Goal: Communication & Community: Share content

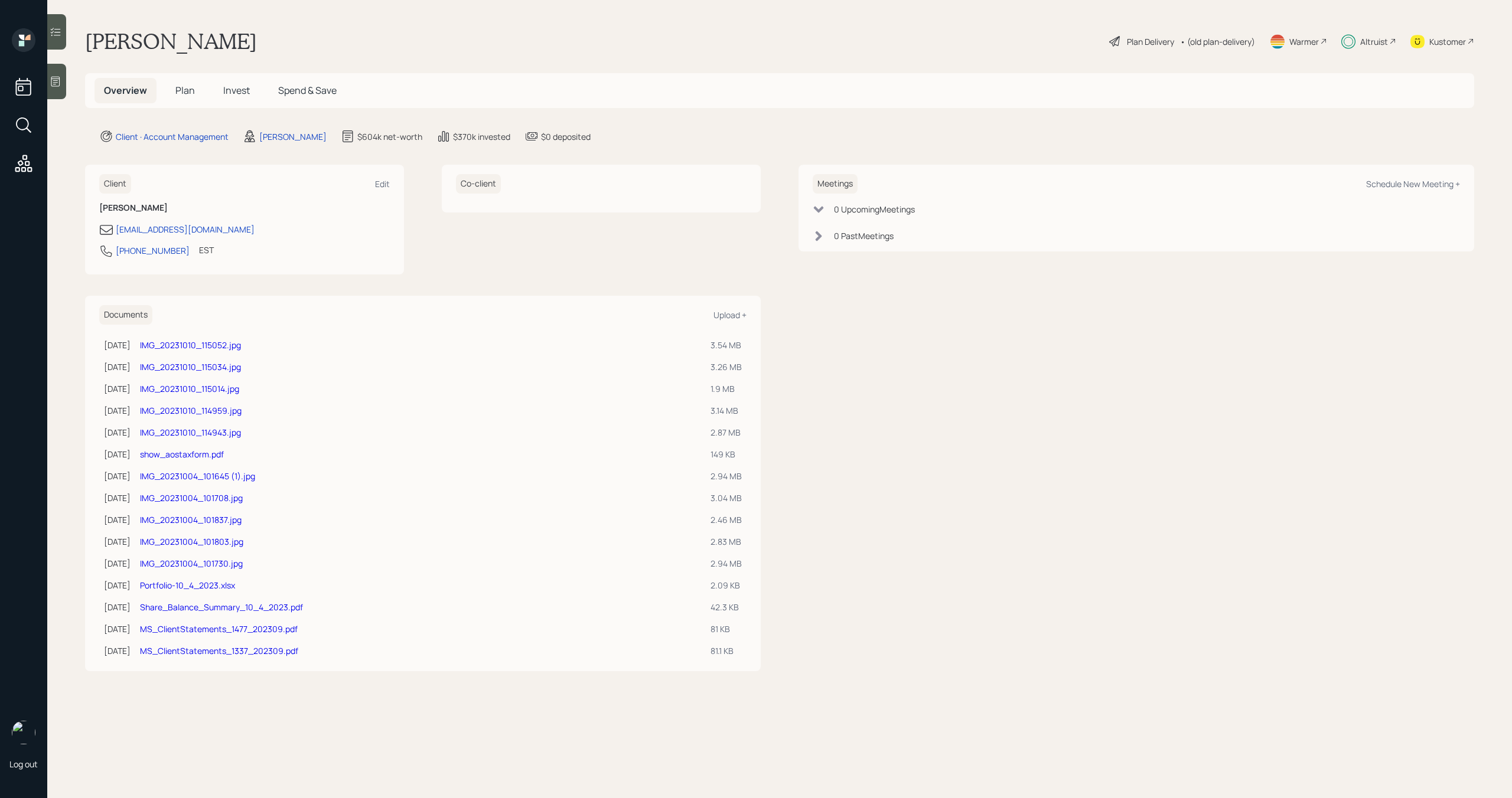
click at [1384, 48] on div "Altruist" at bounding box center [1369, 41] width 55 height 26
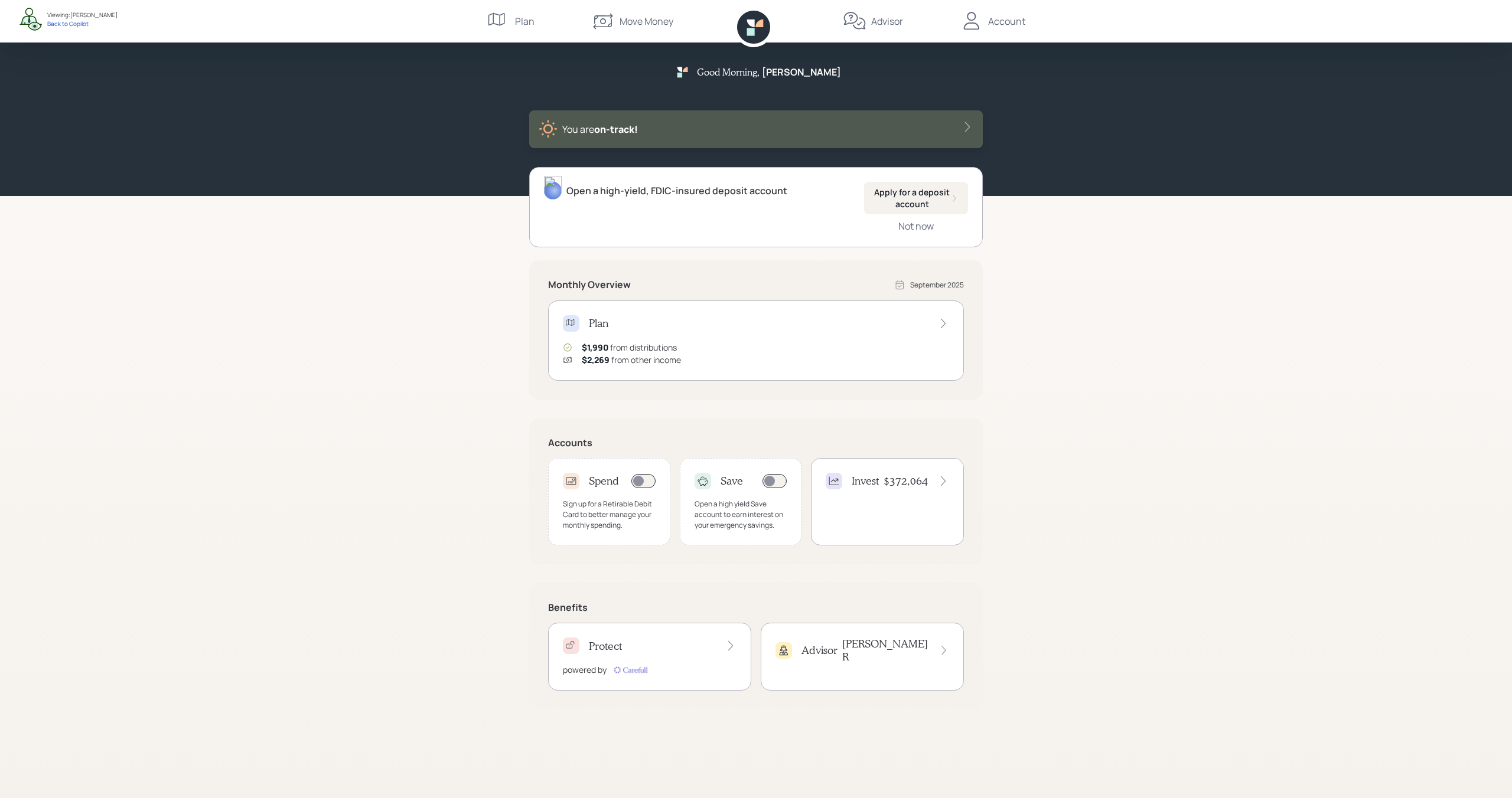
click at [990, 26] on div "Account" at bounding box center [1006, 22] width 37 height 14
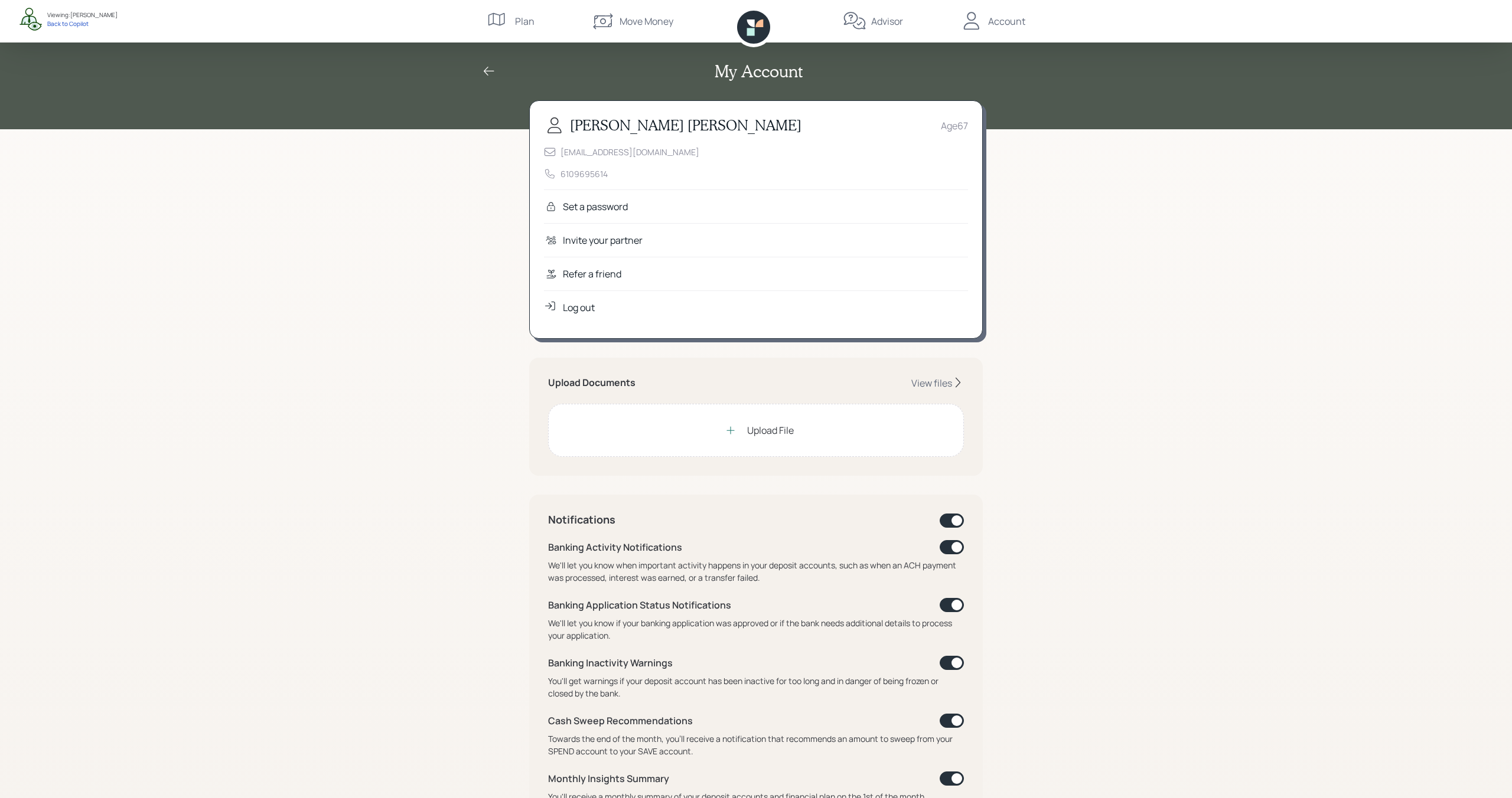
click at [609, 271] on div "Refer a friend" at bounding box center [592, 274] width 59 height 14
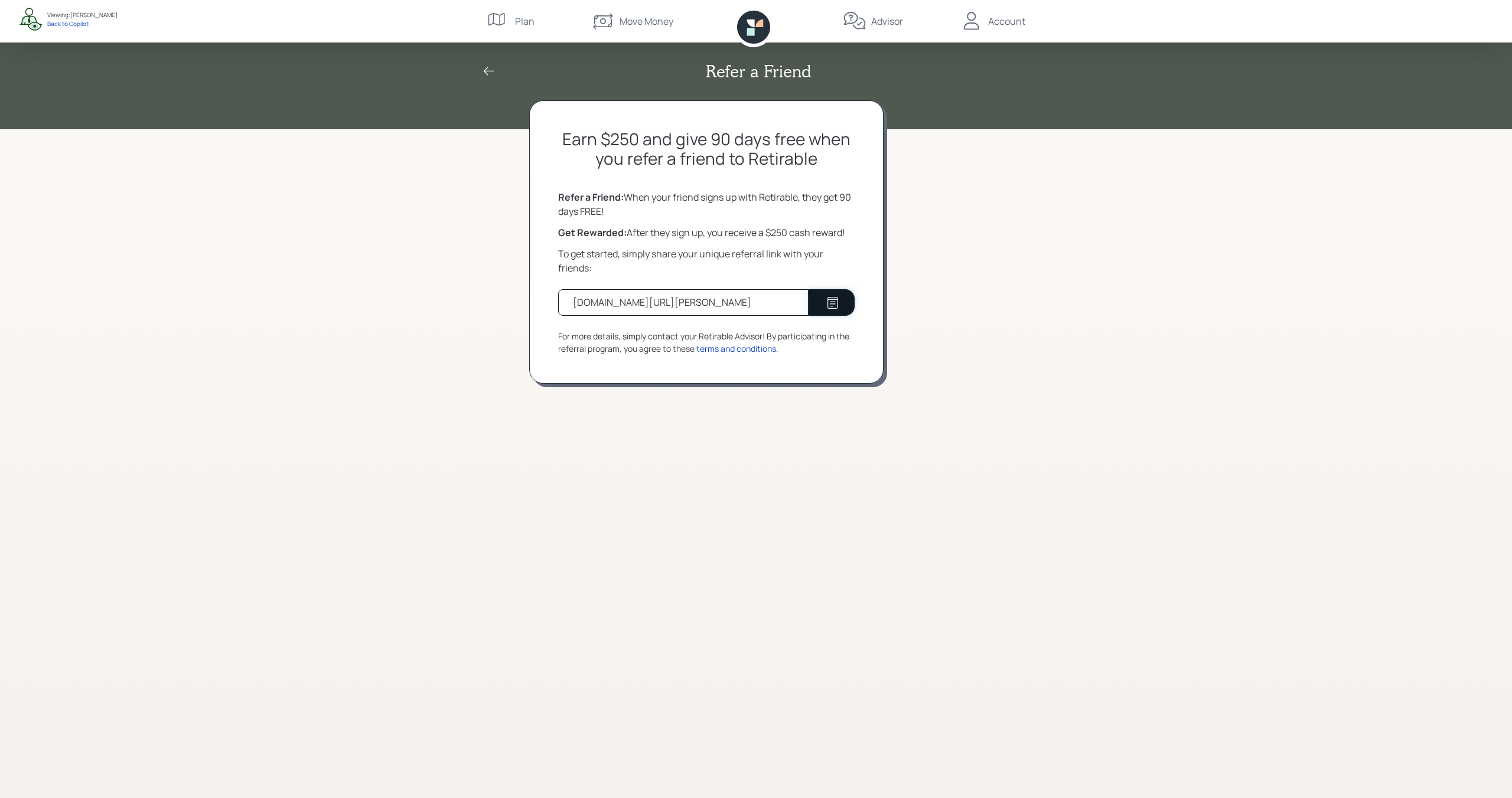
click at [821, 304] on button at bounding box center [831, 302] width 46 height 26
